Goal: Find specific page/section: Find specific page/section

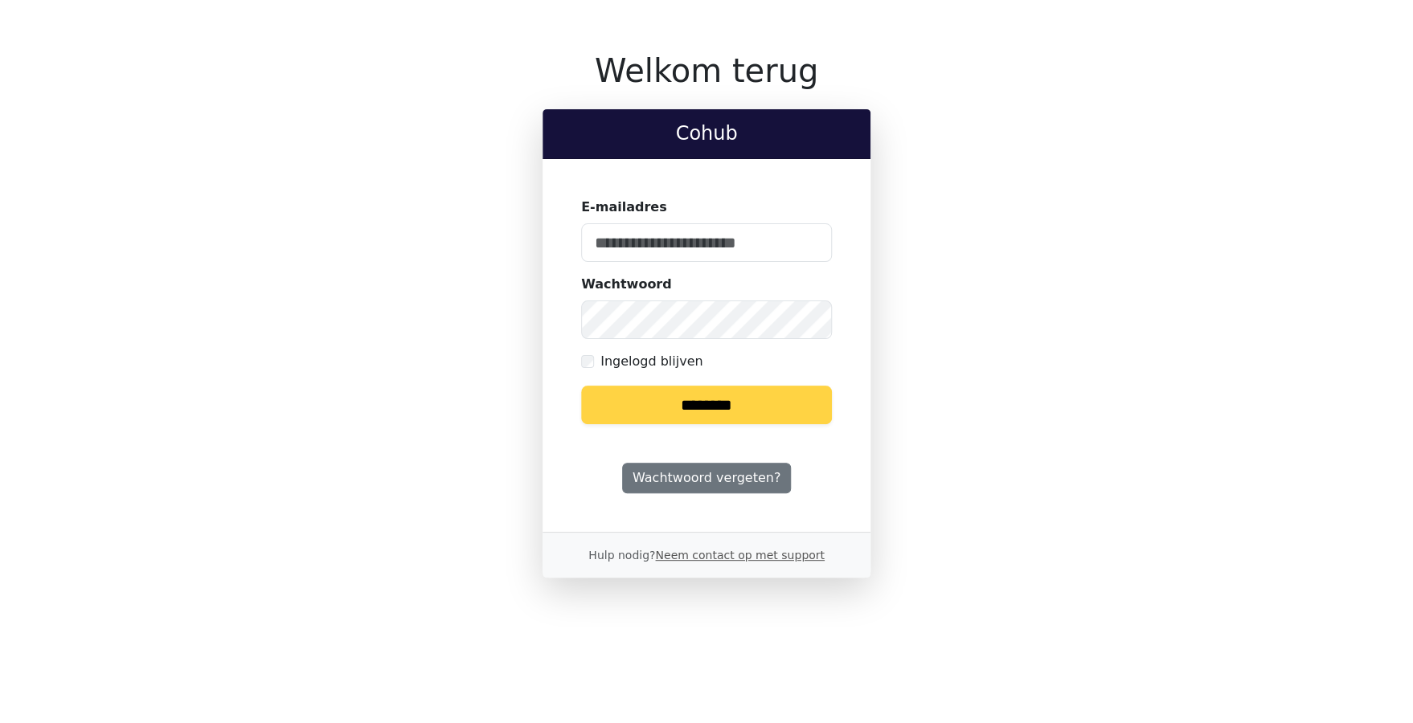
type input "**********"
click at [671, 406] on input "********" at bounding box center [706, 405] width 251 height 39
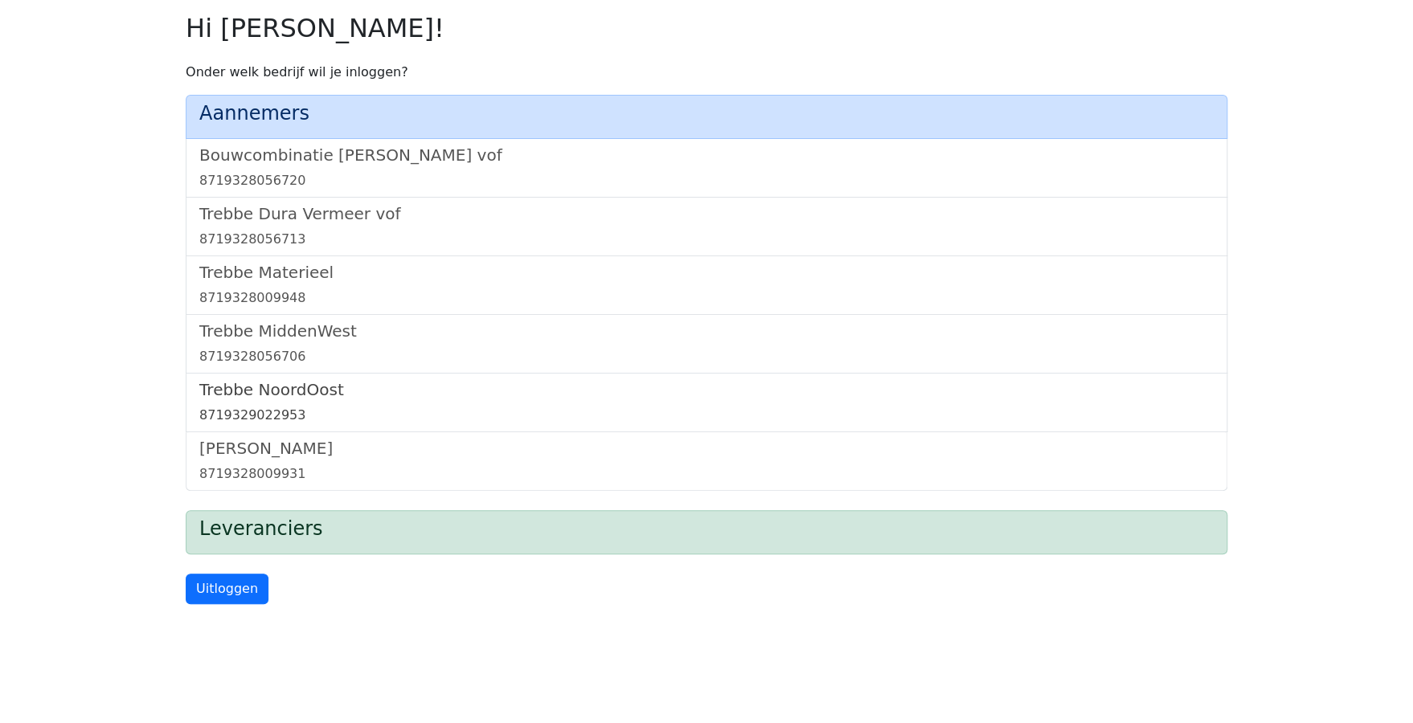
click at [242, 408] on div "8719329022953" at bounding box center [706, 415] width 1014 height 19
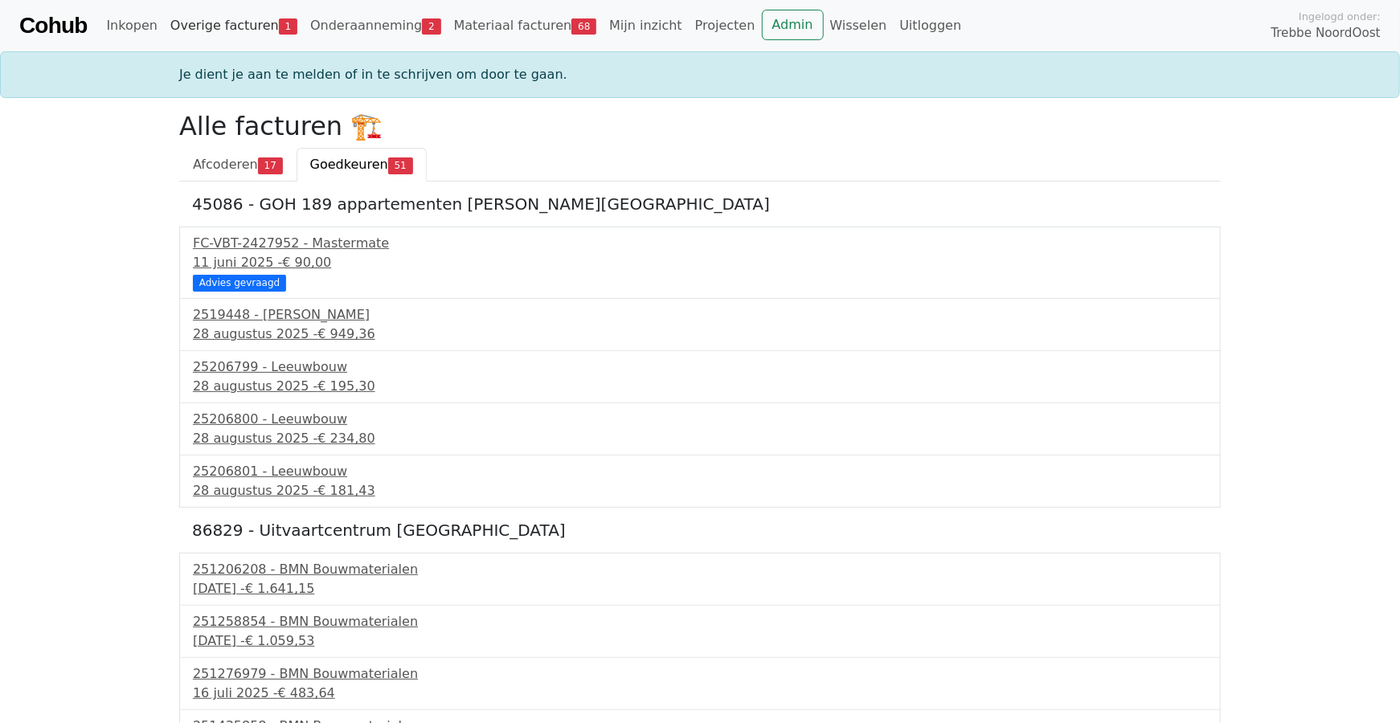
click at [220, 24] on link "Overige facturen 1" at bounding box center [234, 26] width 140 height 32
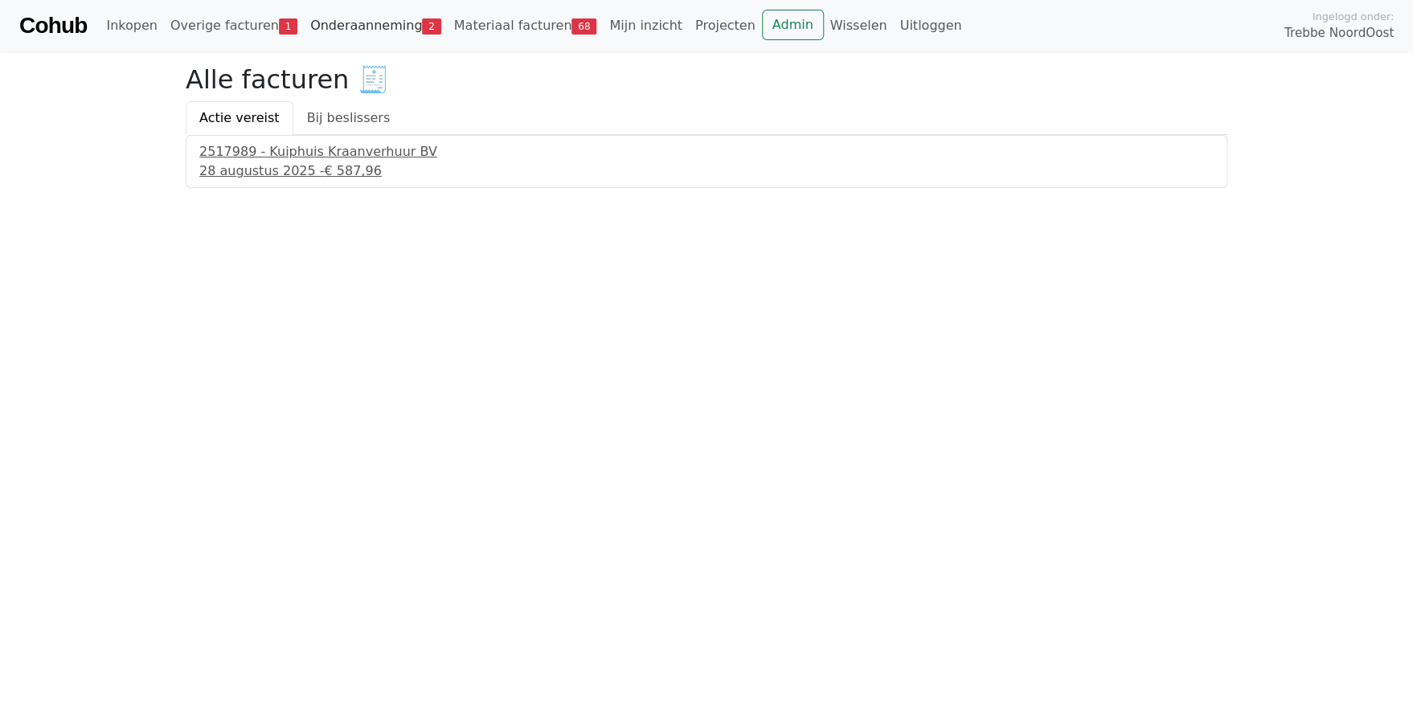
click at [338, 29] on link "Onderaanneming 2" at bounding box center [376, 26] width 144 height 32
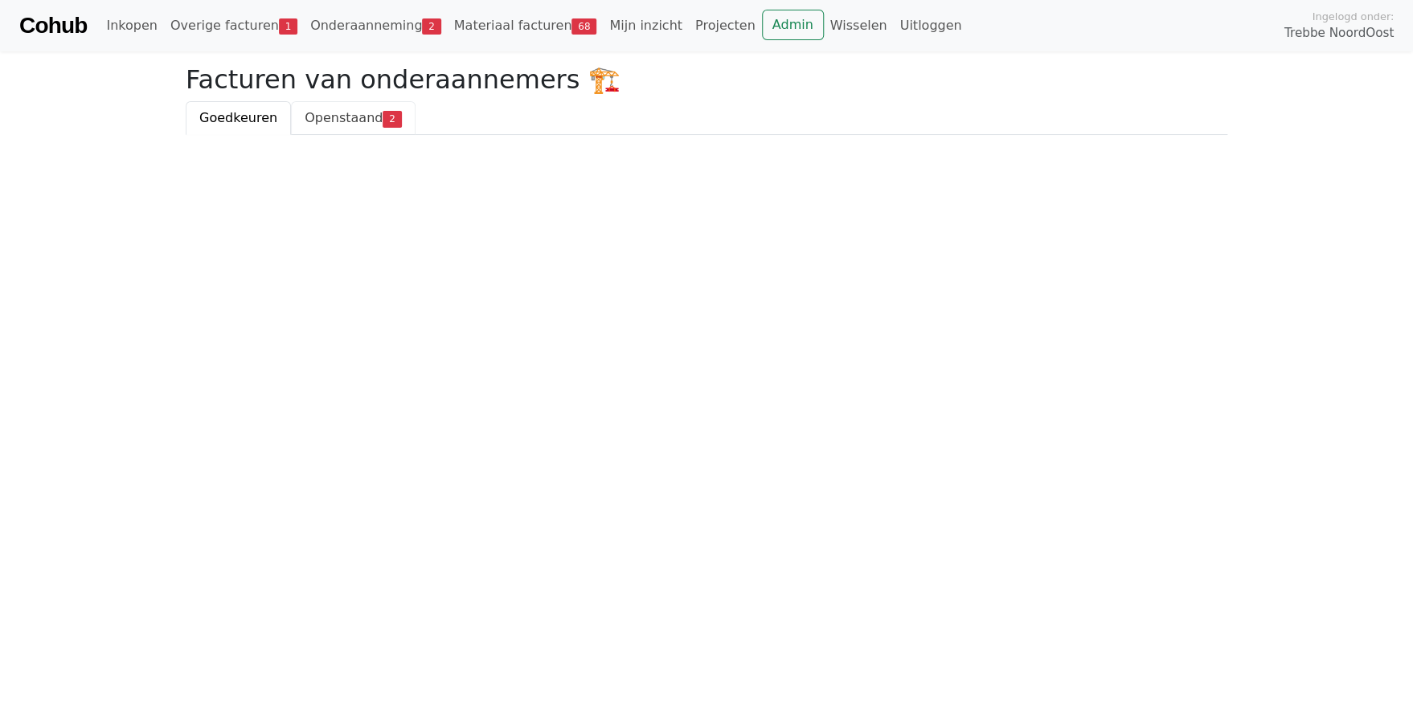
click at [328, 119] on span "Openstaand" at bounding box center [344, 117] width 78 height 15
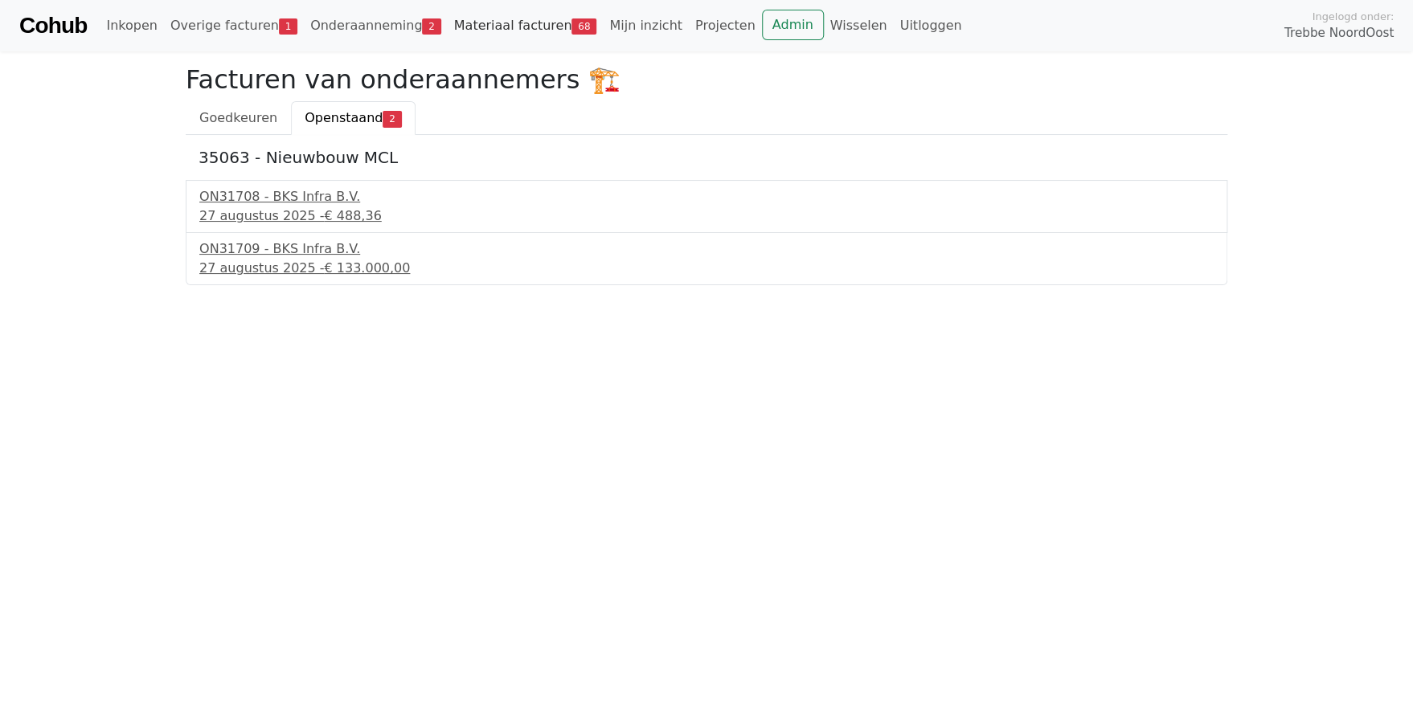
click at [496, 23] on link "Materiaal facturen 68" at bounding box center [526, 26] width 156 height 32
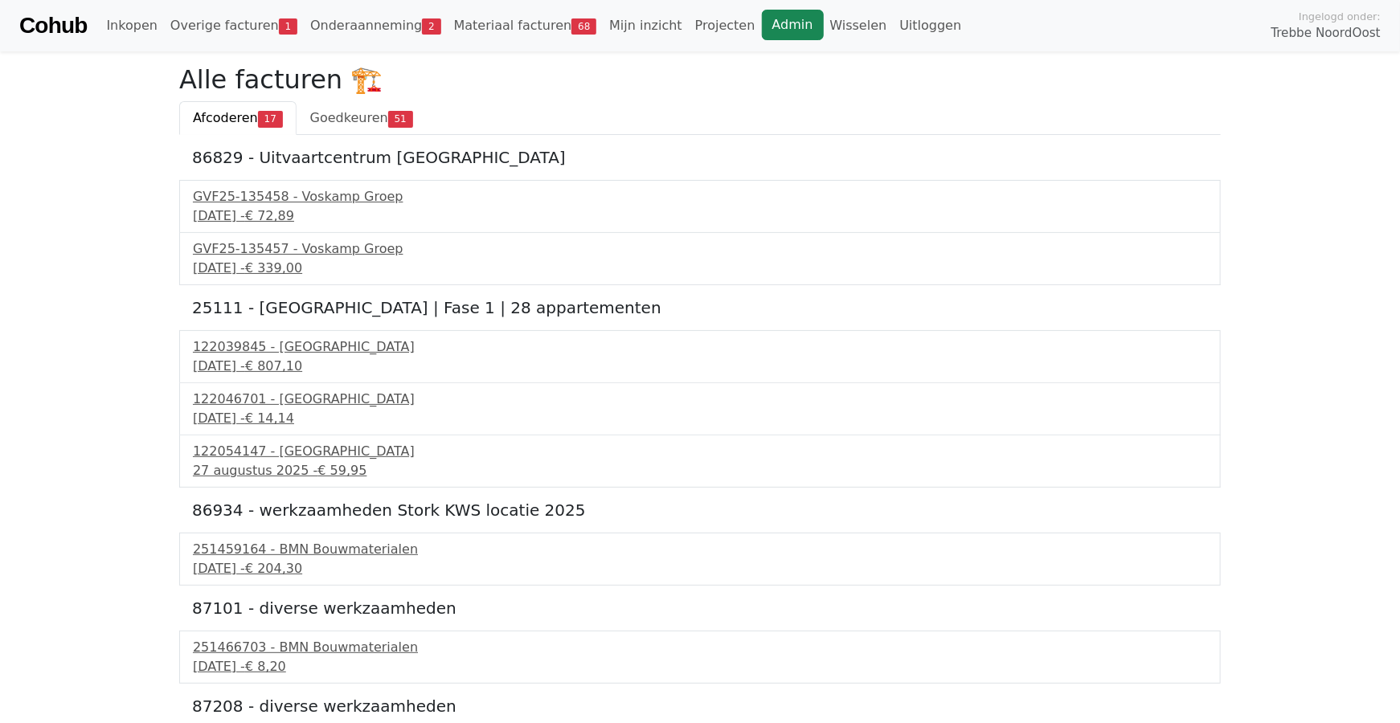
click at [762, 23] on link "Admin" at bounding box center [793, 25] width 62 height 31
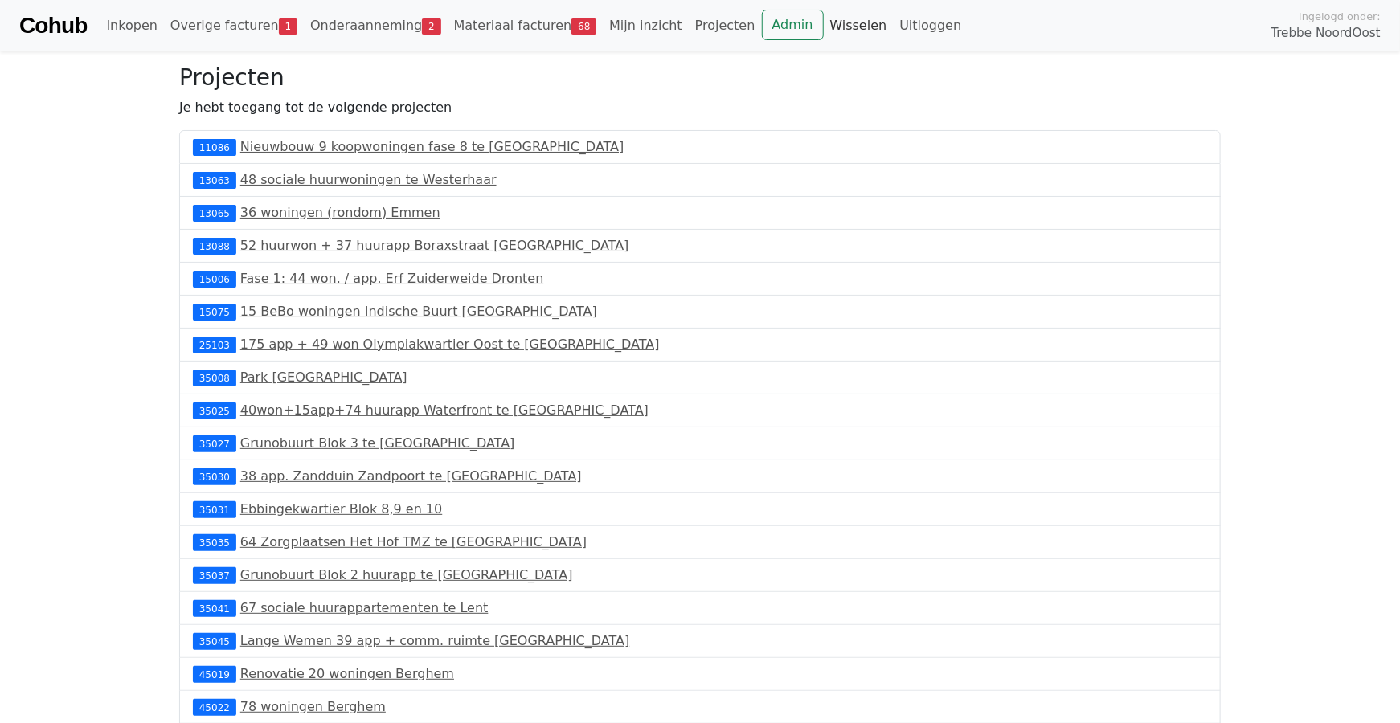
click at [824, 29] on link "Wisselen" at bounding box center [859, 26] width 70 height 32
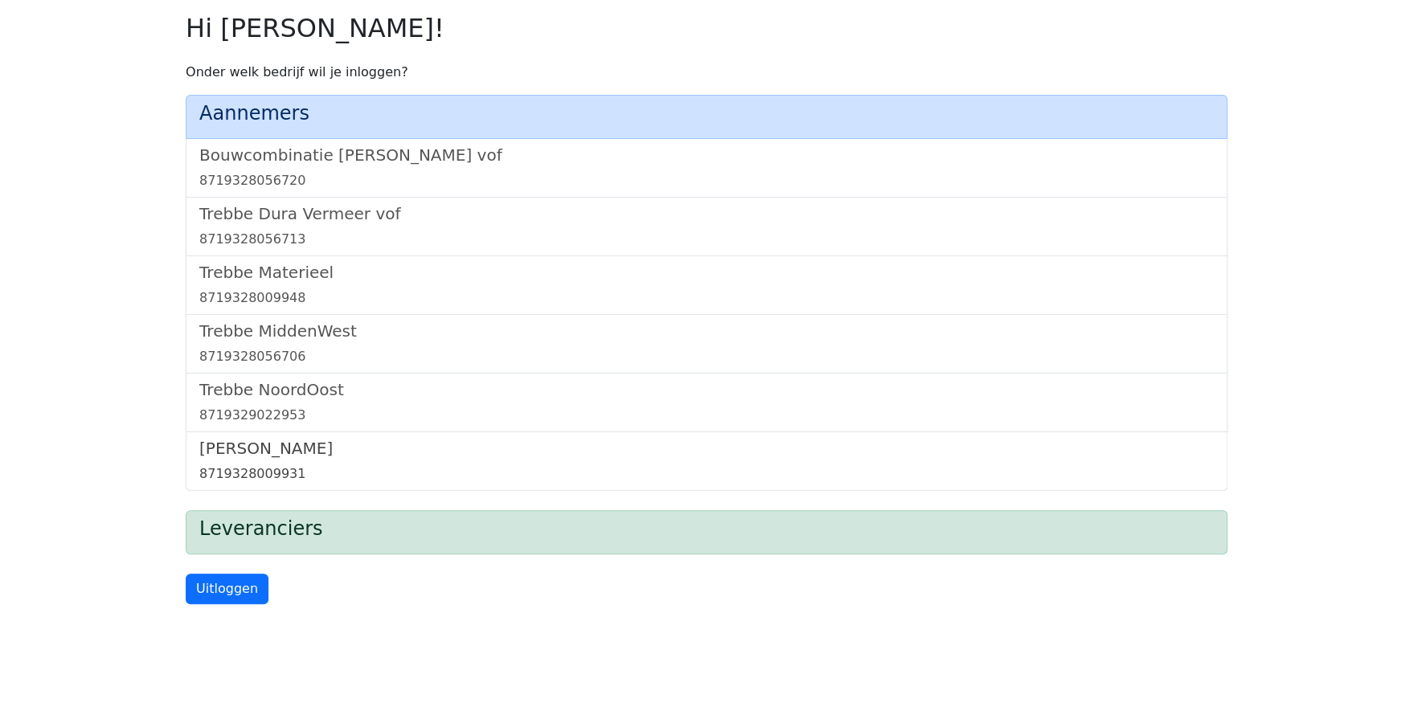
click at [288, 463] on link "Trebbe Wonen 8719328009931" at bounding box center [706, 461] width 1014 height 45
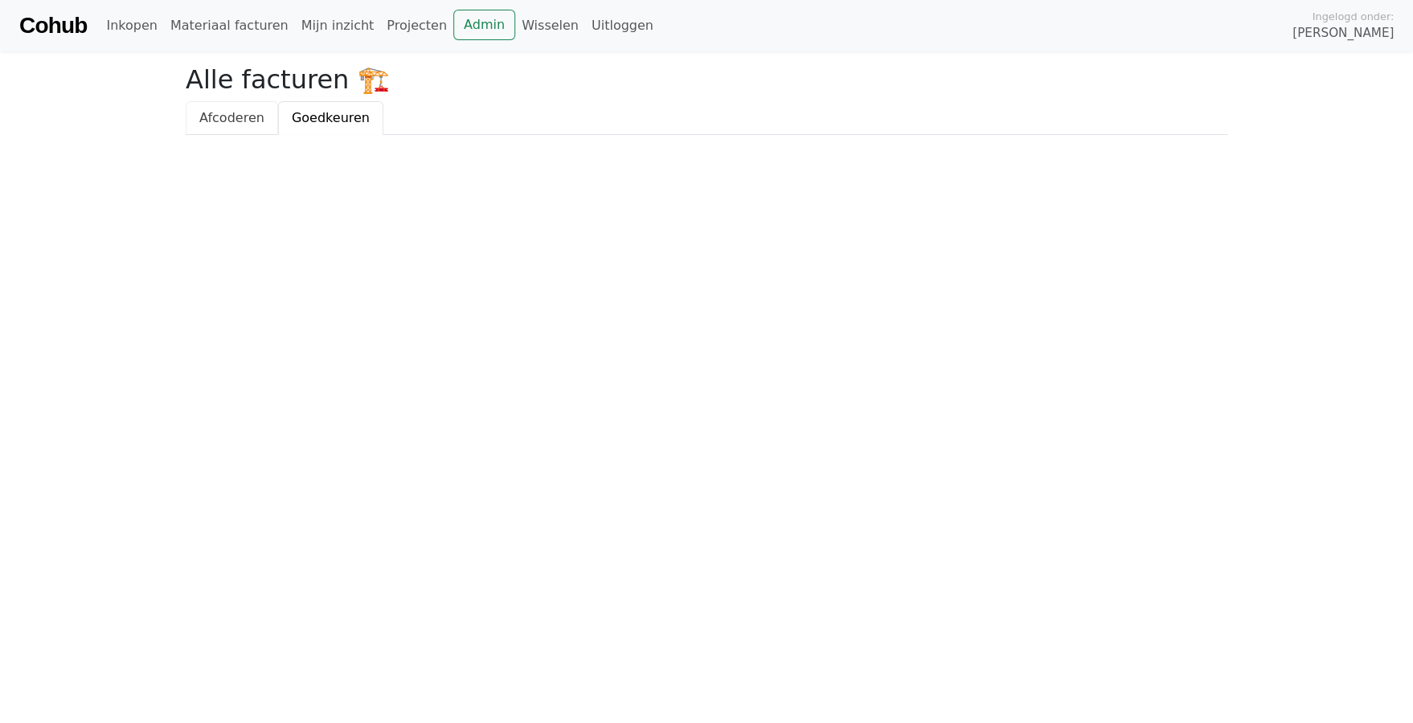
click at [227, 113] on span "Afcoderen" at bounding box center [231, 117] width 65 height 15
click at [298, 113] on span "Goedkeuren" at bounding box center [331, 117] width 78 height 15
click at [453, 26] on link "Admin" at bounding box center [484, 25] width 62 height 31
